Goal: Book appointment/travel/reservation

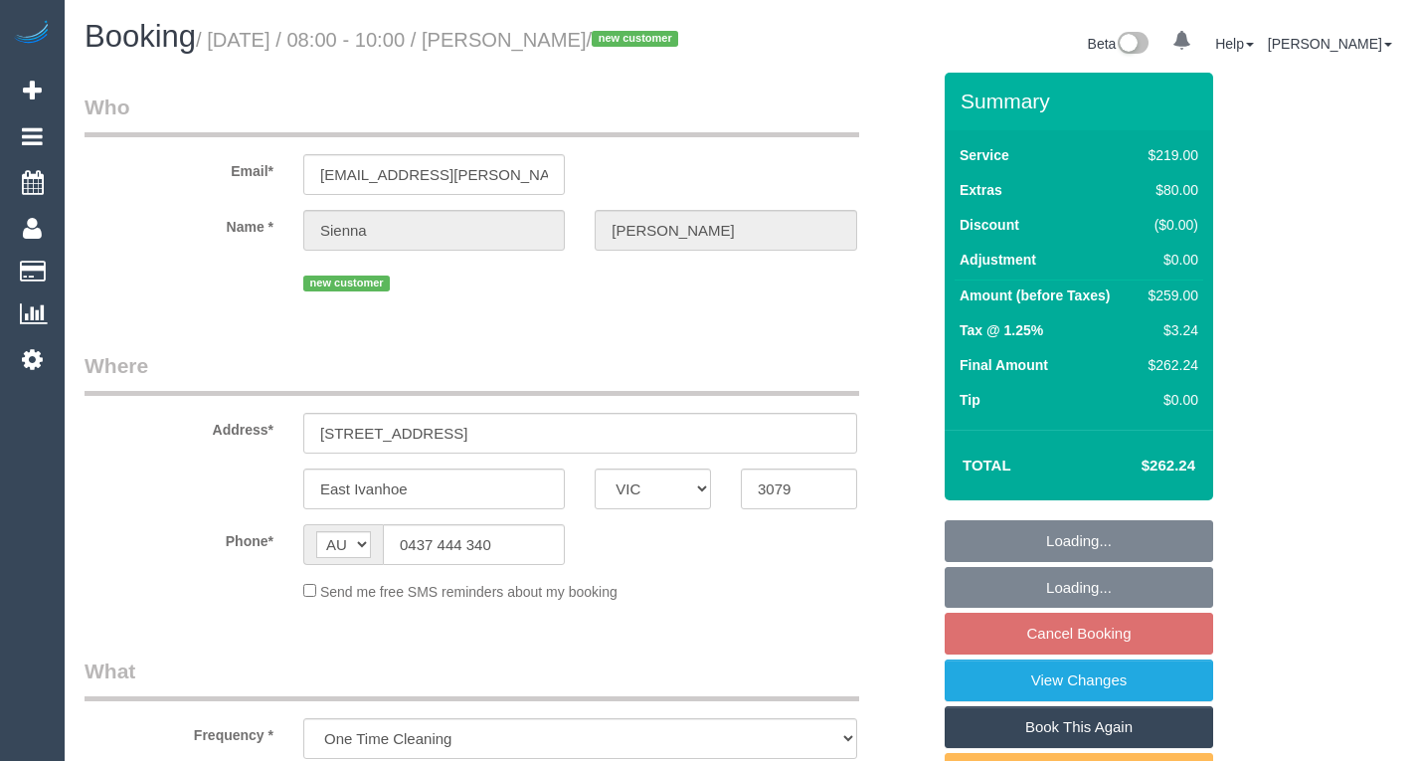
select select "VIC"
select select "string:stripe-pm_1RwvrH2GScqysDRVhzozX3yK"
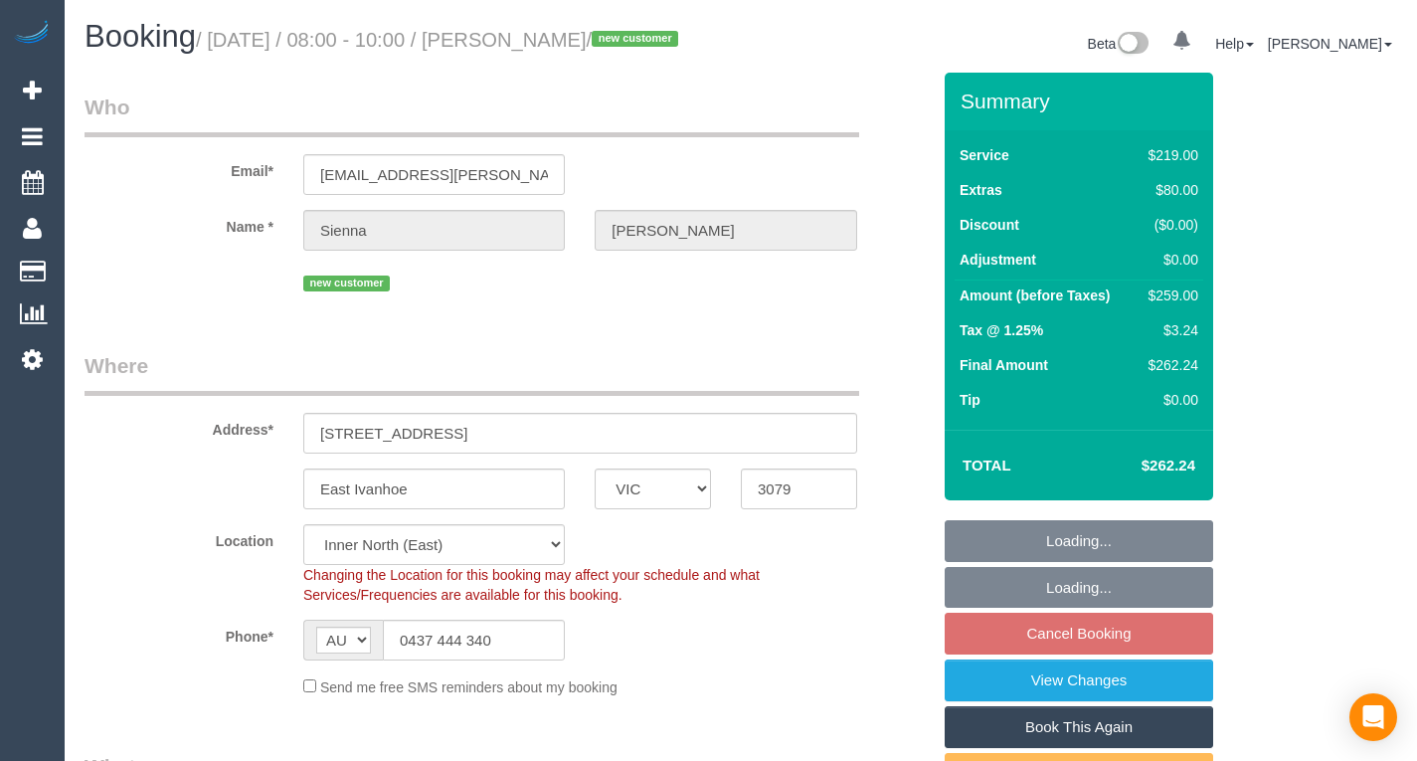
select select "number:27"
select select "number:14"
select select "number:19"
select select "number:24"
select select "number:33"
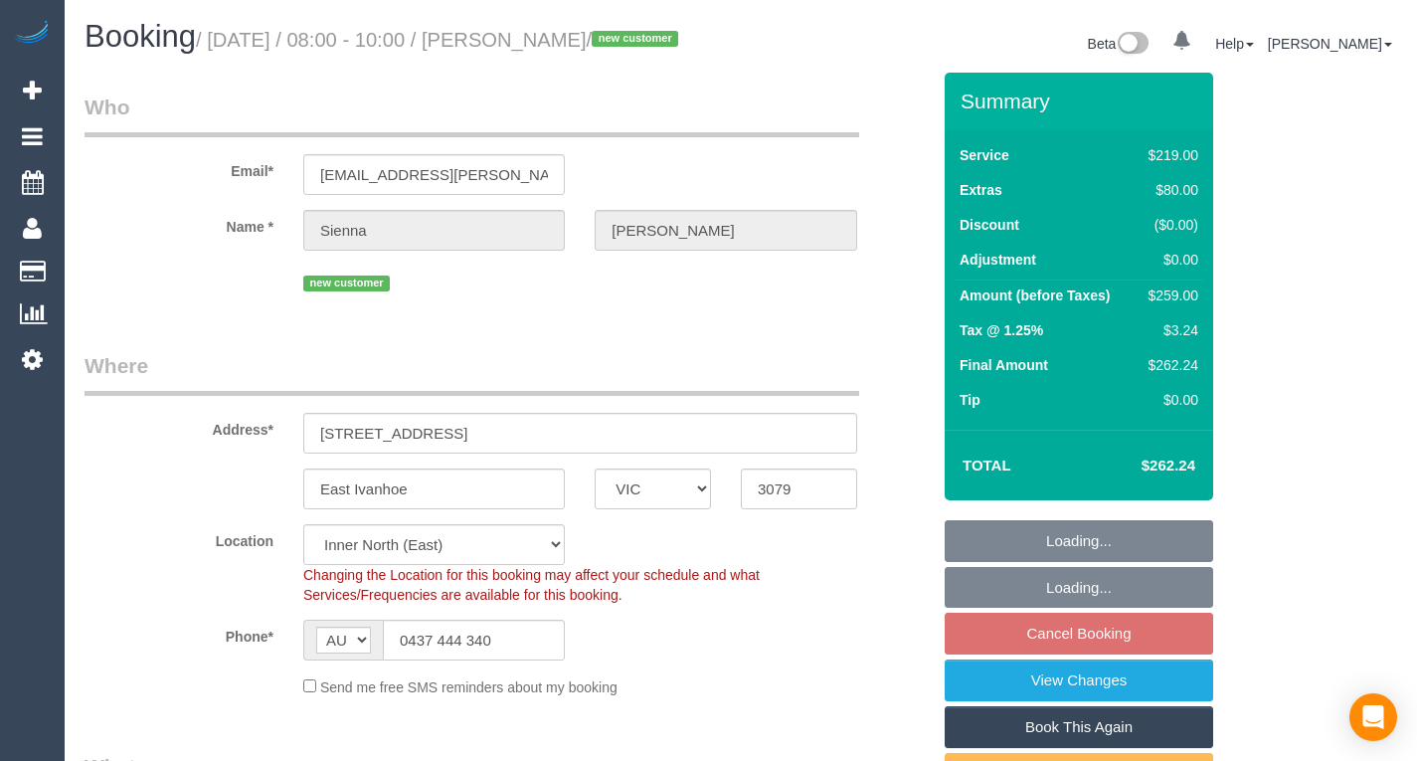
select select "number:13"
select select "object:1632"
select select "spot2"
